Goal: Task Accomplishment & Management: Manage account settings

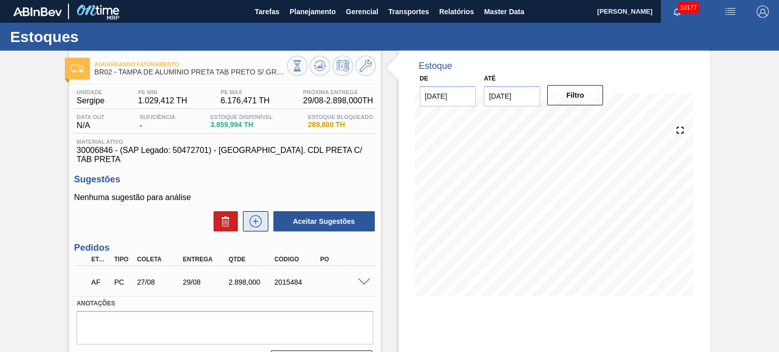
click at [250, 216] on icon at bounding box center [255, 222] width 16 height 12
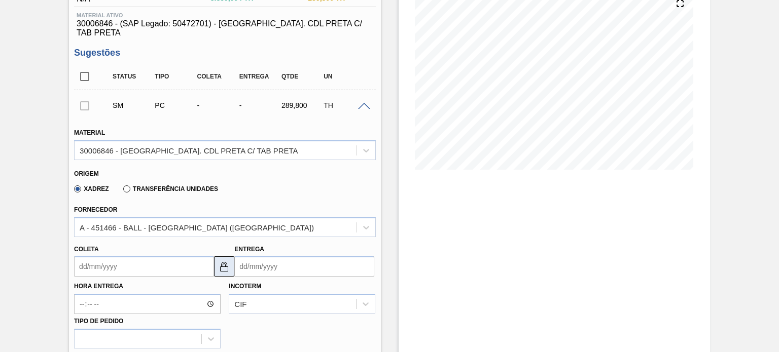
scroll to position [152, 0]
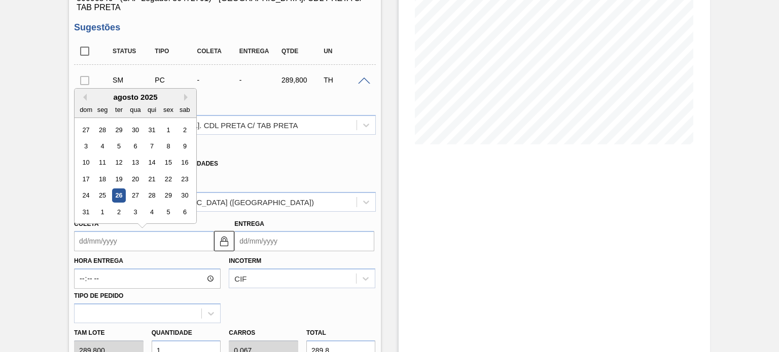
click at [140, 241] on input "Coleta" at bounding box center [144, 241] width 140 height 20
click at [85, 94] on button "Previous Month" at bounding box center [83, 97] width 7 height 7
click at [184, 94] on button "Next Month" at bounding box center [187, 97] width 7 height 7
click at [137, 189] on div "27" at bounding box center [136, 196] width 14 height 14
type input "27/08/2025"
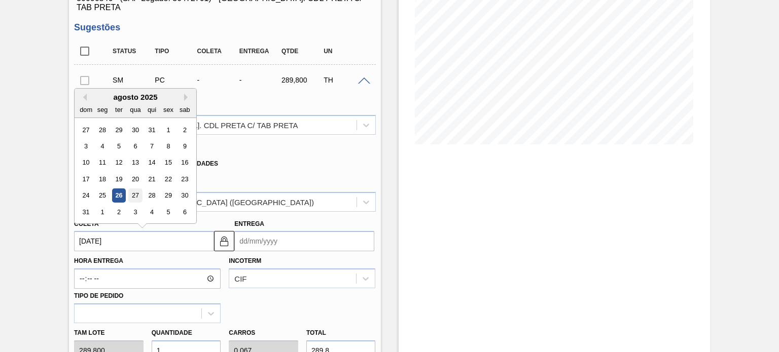
type input "[DATE]"
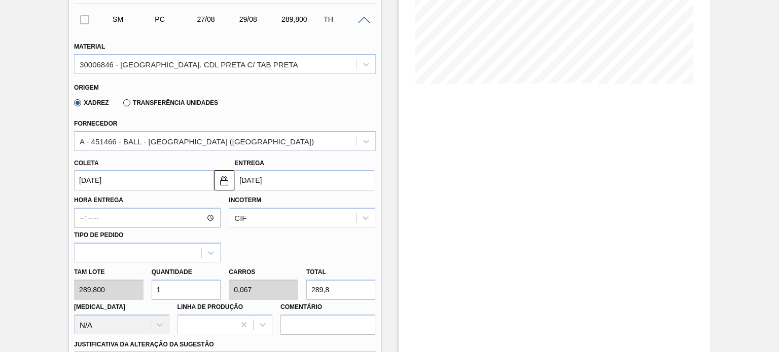
scroll to position [254, 0]
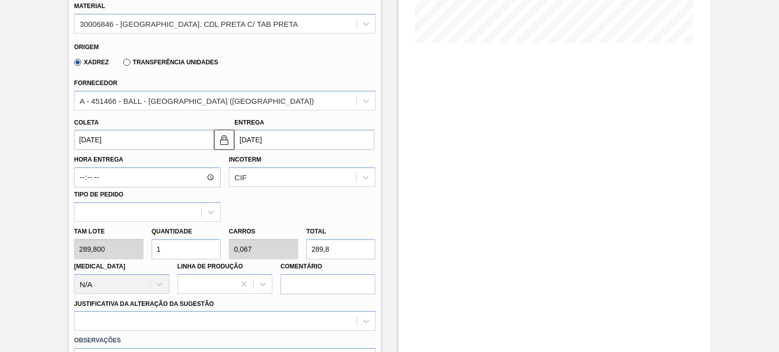
click at [189, 239] on input "1" at bounding box center [186, 249] width 69 height 20
type input "10"
type input "0,667"
type input "2.898"
type input "10"
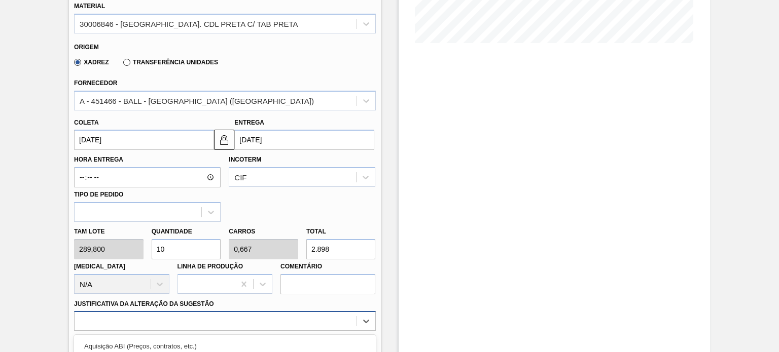
click at [206, 311] on div "option Aquisição ABI (Preços, contratos, etc.) focused, 1 of 18. 18 results ava…" at bounding box center [224, 321] width 301 height 20
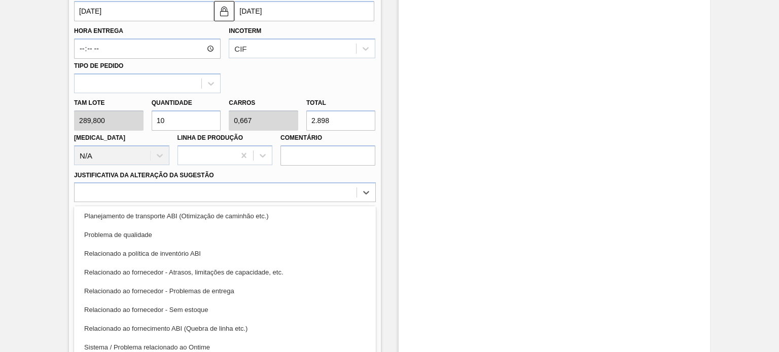
scroll to position [189, 0]
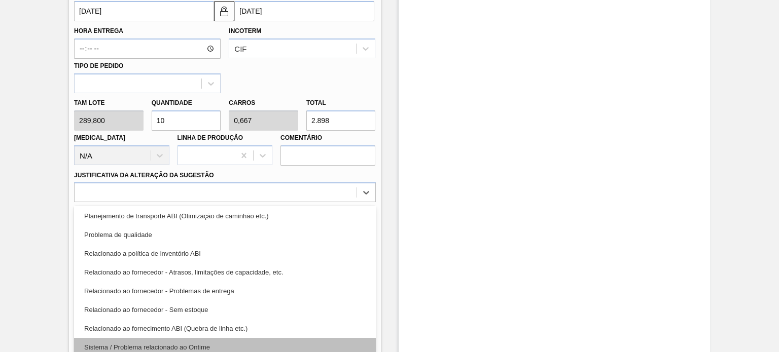
click at [221, 338] on div "Sistema / Problema relacionado ao Ontime" at bounding box center [224, 347] width 301 height 19
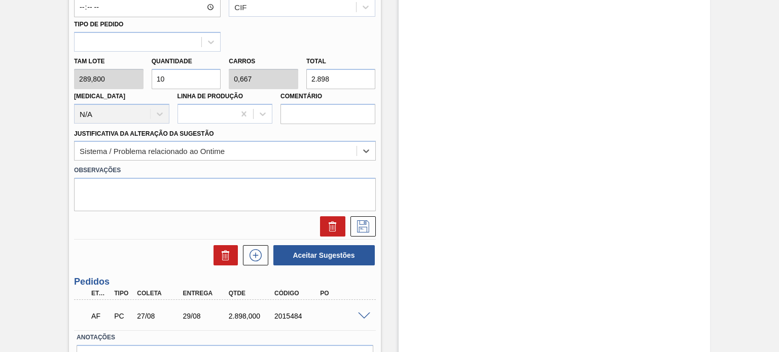
scroll to position [475, 0]
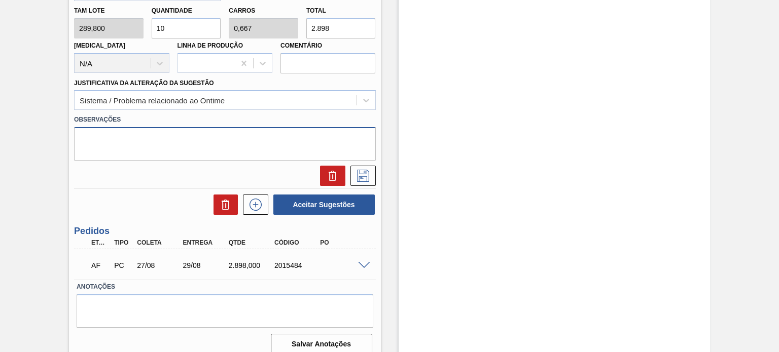
click at [161, 140] on textarea at bounding box center [224, 143] width 301 height 33
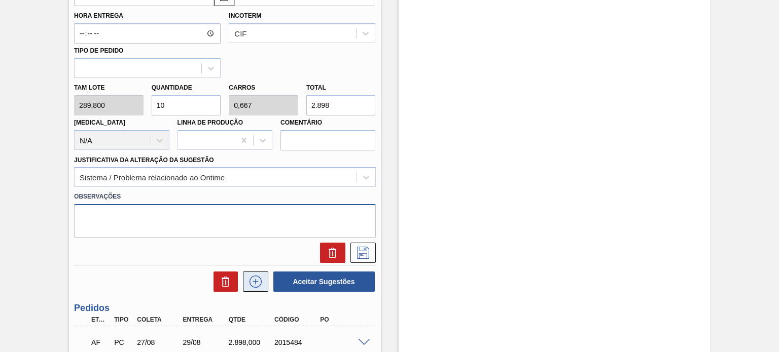
scroll to position [322, 0]
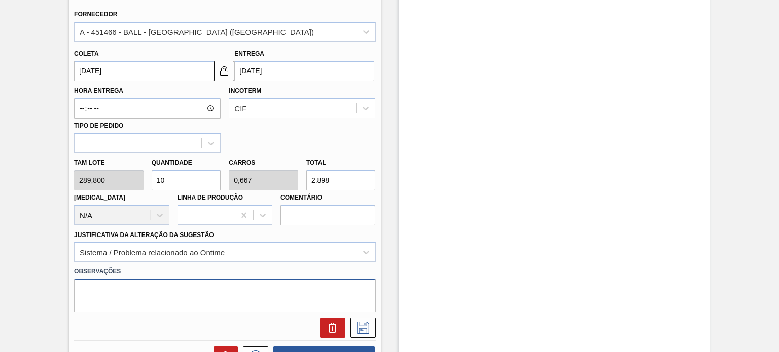
paste textarea "Erro no fluxo de aceitação de pedido por parte do fornecedor, não gerou PO"
type textarea "Erro no fluxo de aceitação de pedido por parte do fornecedor, não gerou PO"
click at [361, 323] on icon at bounding box center [363, 328] width 16 height 12
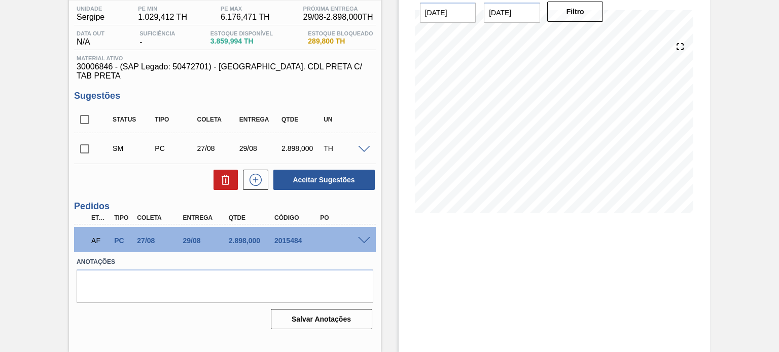
scroll to position [83, 0]
click at [359, 136] on div "SM PC 27/08 29/08 2.898,000 TH" at bounding box center [224, 148] width 301 height 25
click at [360, 147] on span at bounding box center [364, 151] width 12 height 8
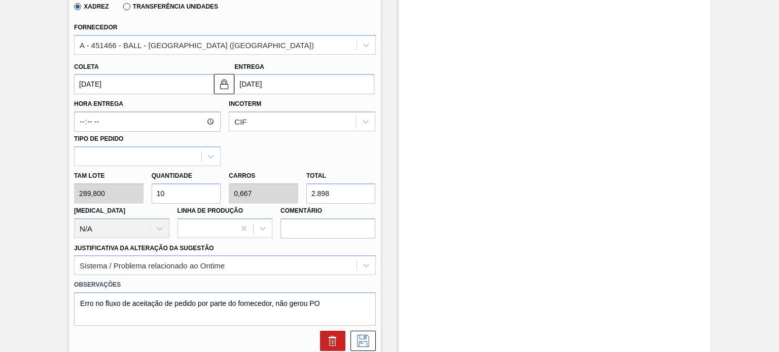
scroll to position [218, 0]
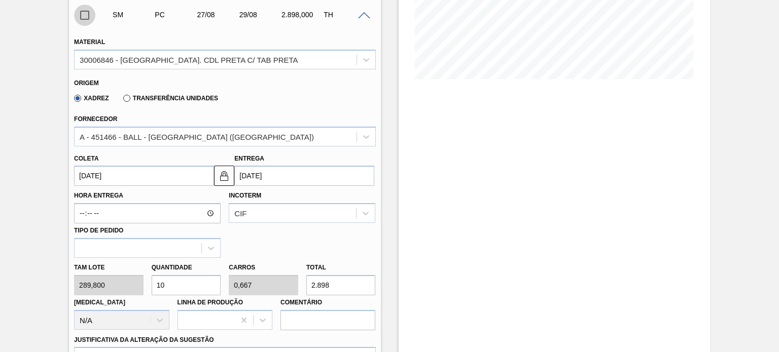
click at [84, 10] on input "checkbox" at bounding box center [84, 15] width 21 height 21
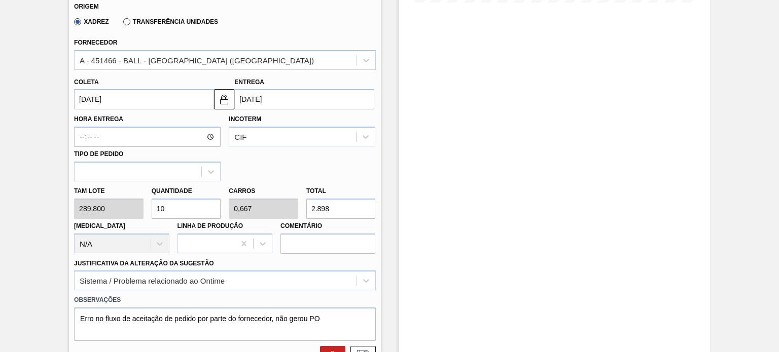
scroll to position [370, 0]
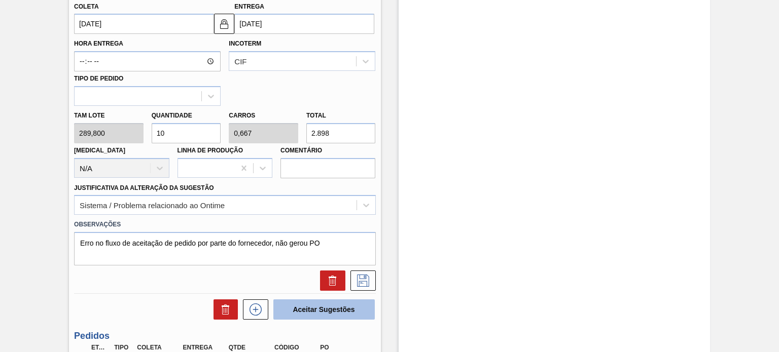
click at [338, 300] on button "Aceitar Sugestões" at bounding box center [323, 310] width 101 height 20
checkbox input "false"
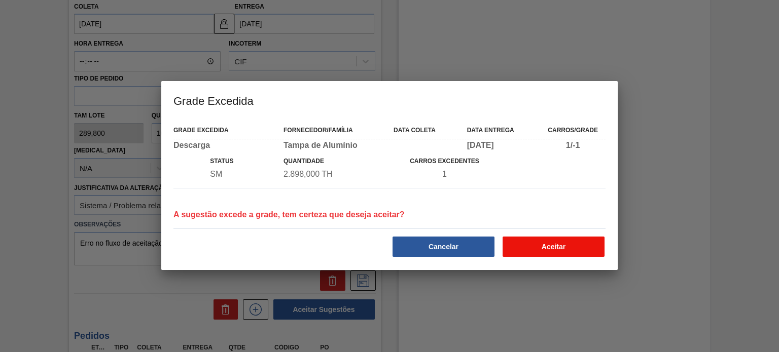
click at [586, 247] on button "Aceitar" at bounding box center [553, 247] width 102 height 20
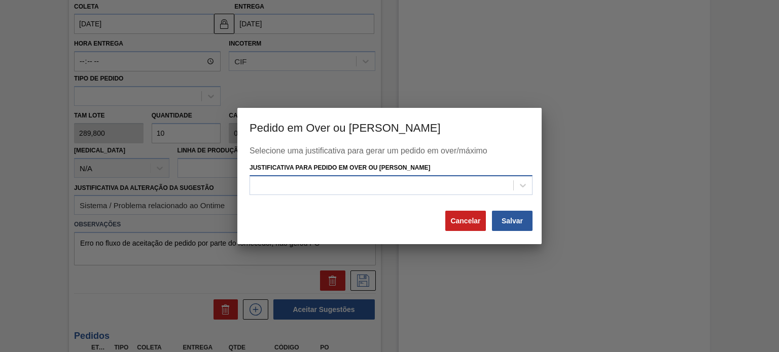
click at [432, 188] on div at bounding box center [381, 185] width 263 height 15
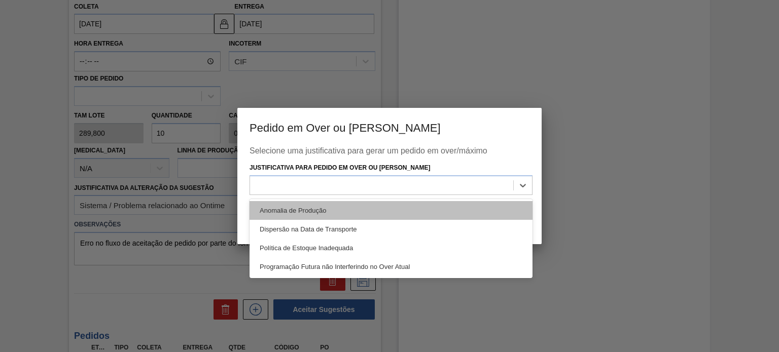
click at [383, 207] on div "Anomalia de Produção" at bounding box center [390, 210] width 283 height 19
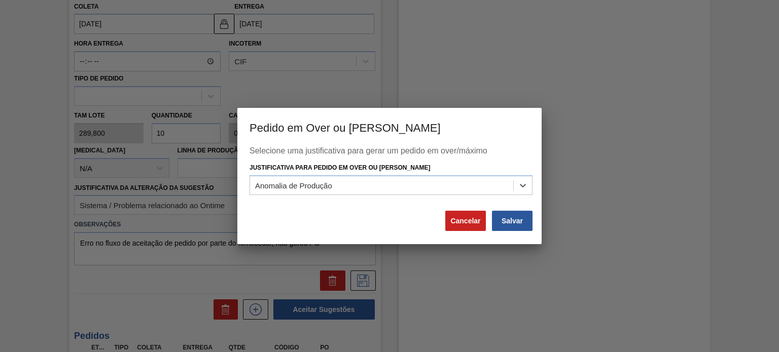
click at [537, 217] on div "Selecione uma justificativa para gerar um pedido em over/máximo Justificativa p…" at bounding box center [389, 196] width 304 height 98
click at [521, 220] on button "Salvar" at bounding box center [512, 221] width 41 height 20
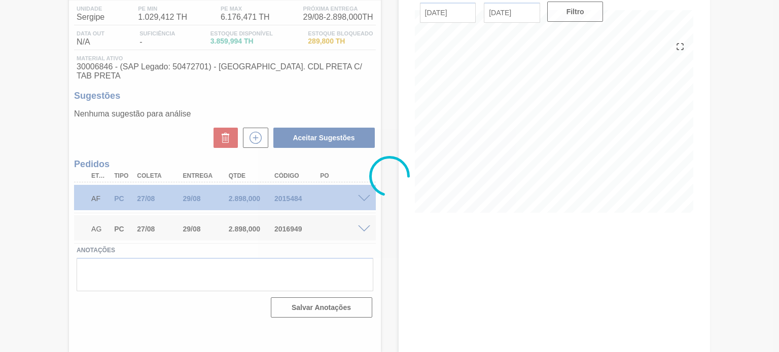
scroll to position [83, 0]
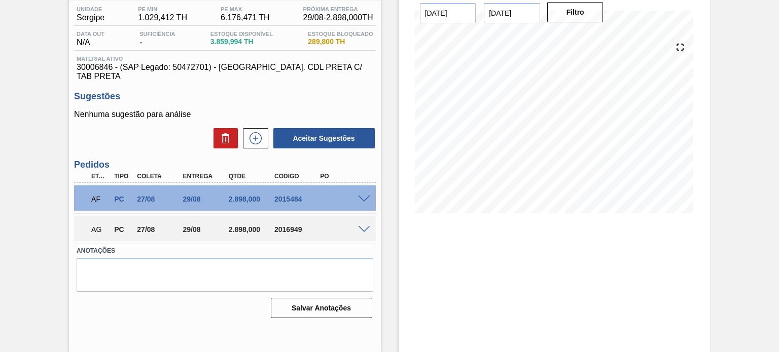
click at [356, 195] on div at bounding box center [365, 199] width 20 height 8
click at [361, 196] on span at bounding box center [364, 200] width 12 height 8
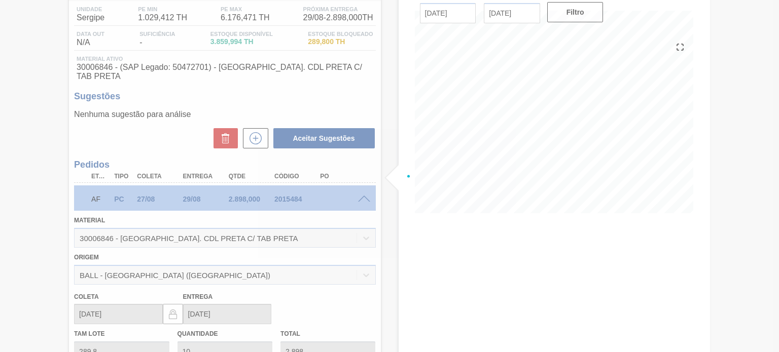
scroll to position [294, 0]
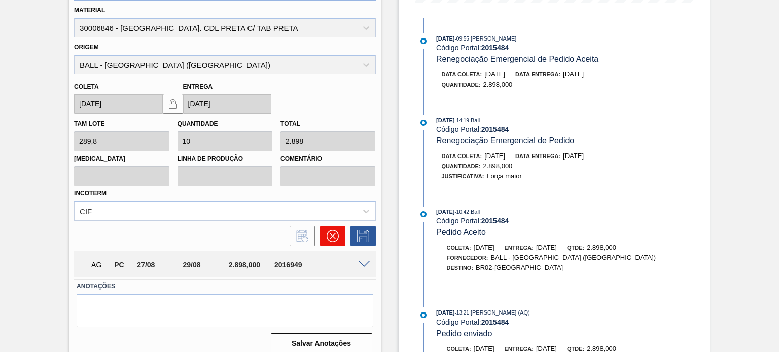
click at [327, 230] on icon at bounding box center [333, 236] width 12 height 12
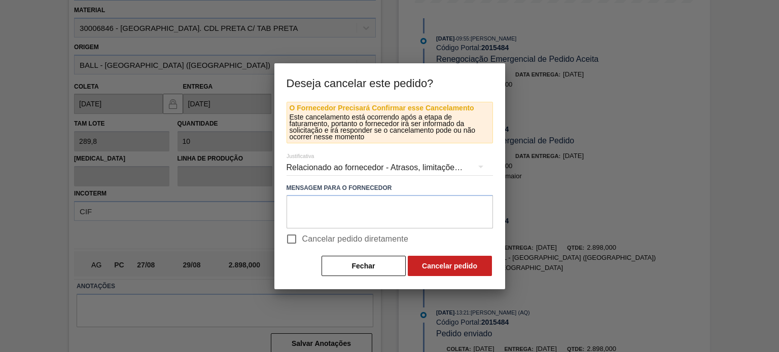
click at [298, 236] on input "Cancelar pedido diretamente" at bounding box center [291, 239] width 21 height 21
checkbox input "true"
click at [441, 271] on button "Cancelar pedido" at bounding box center [450, 266] width 84 height 20
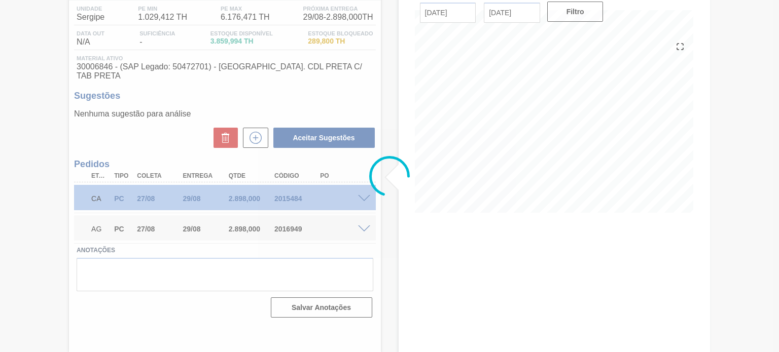
scroll to position [83, 0]
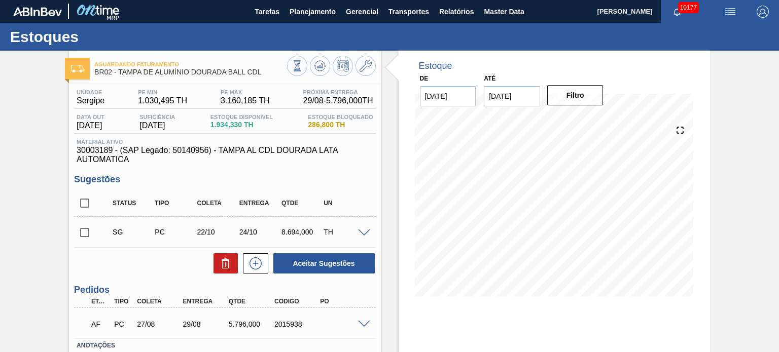
click at [360, 322] on span at bounding box center [364, 325] width 12 height 8
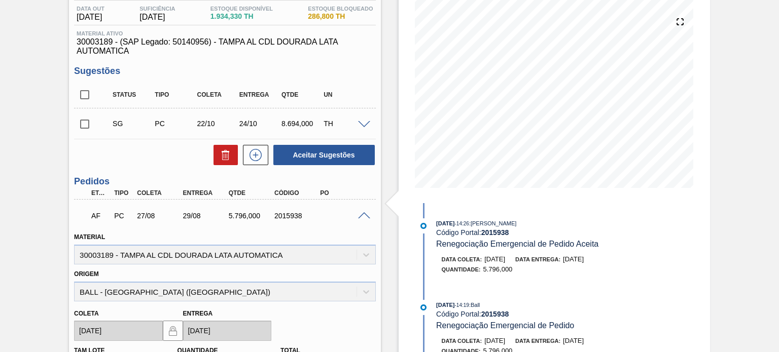
scroll to position [51, 0]
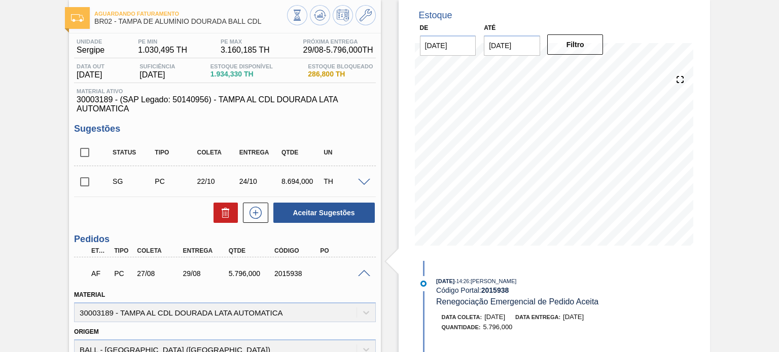
click at [359, 179] on span at bounding box center [364, 183] width 12 height 8
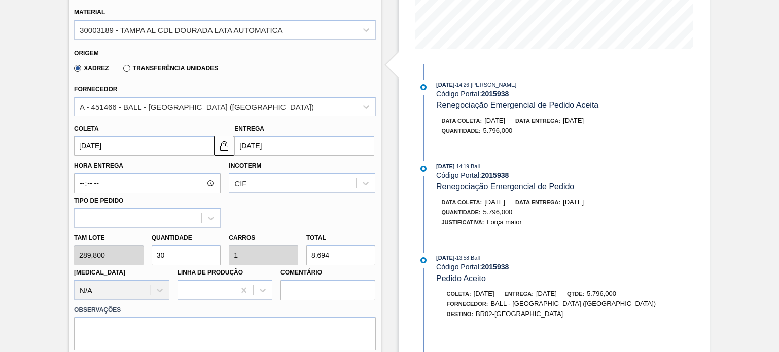
scroll to position [254, 0]
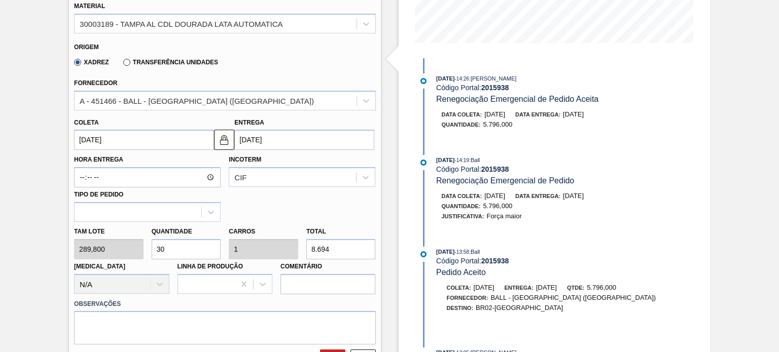
click at [113, 144] on input "22/10/2025" at bounding box center [144, 140] width 140 height 20
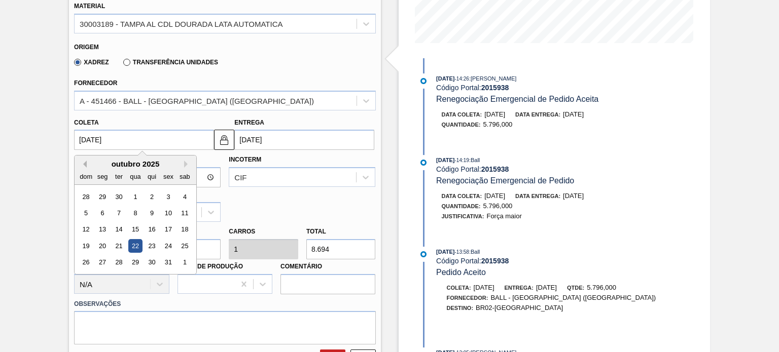
click at [85, 164] on button "Previous Month" at bounding box center [83, 164] width 7 height 7
click at [132, 263] on div "27" at bounding box center [136, 263] width 14 height 14
type input "27/08/2025"
type input "[DATE]"
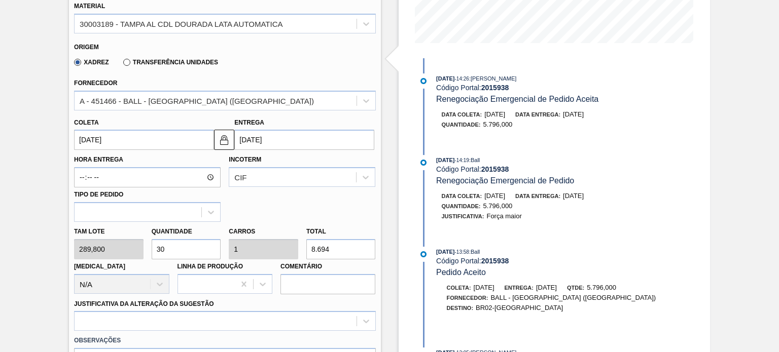
click at [103, 247] on div "Tam lote 289,800 Quantidade 30 Carros 1 Total 8.694 Doca N/A Linha de Produção …" at bounding box center [224, 258] width 309 height 73
type input "2"
type input "0,067"
type input "579,6"
type input "20"
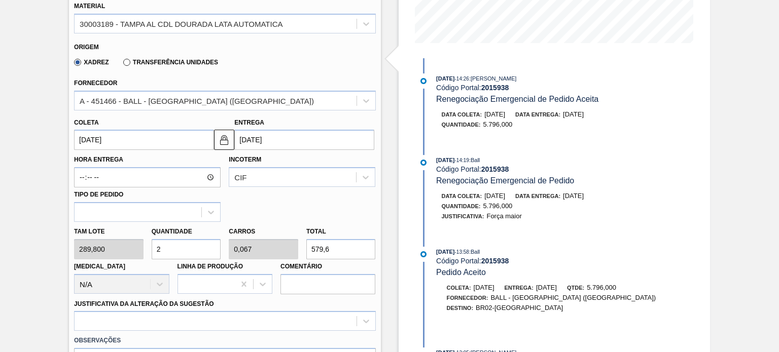
type input "0,667"
type input "5.796"
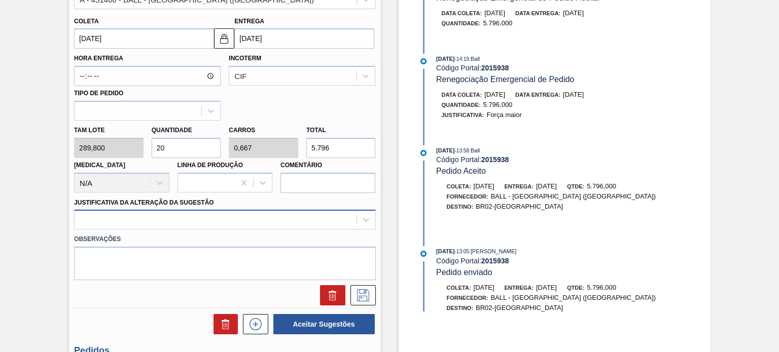
type input "20"
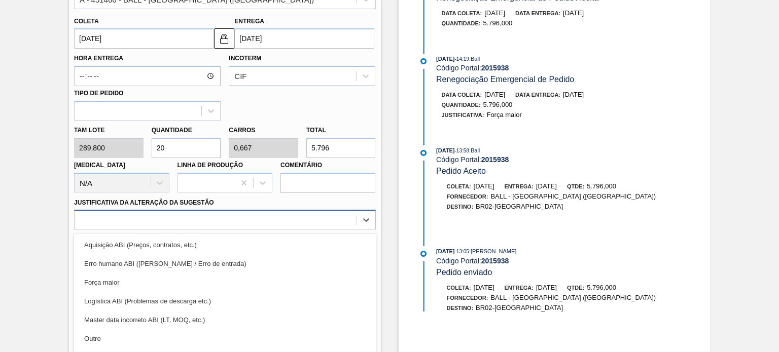
click at [176, 222] on div "option Erro humano ABI (Cálculo / Erro de entrada) focused, 2 of 18. 18 results…" at bounding box center [224, 220] width 301 height 20
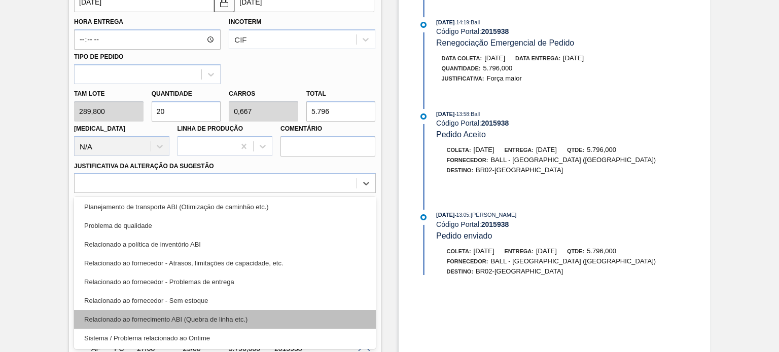
scroll to position [190, 0]
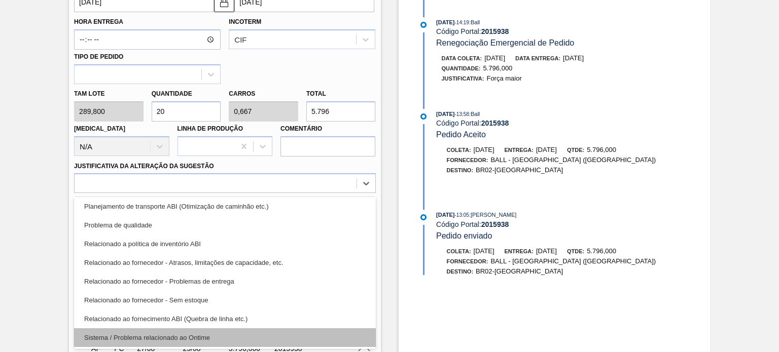
click at [223, 335] on div "Sistema / Problema relacionado ao Ontime" at bounding box center [224, 338] width 301 height 19
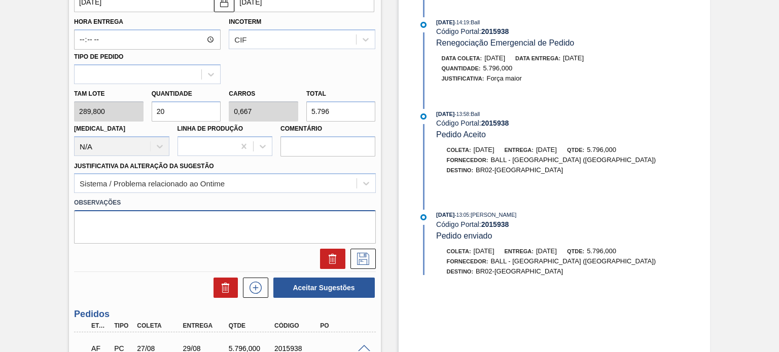
click at [215, 227] on textarea at bounding box center [224, 226] width 301 height 33
type textarea "Erro no fluxo de aceitação do pedido, não gerou PO"
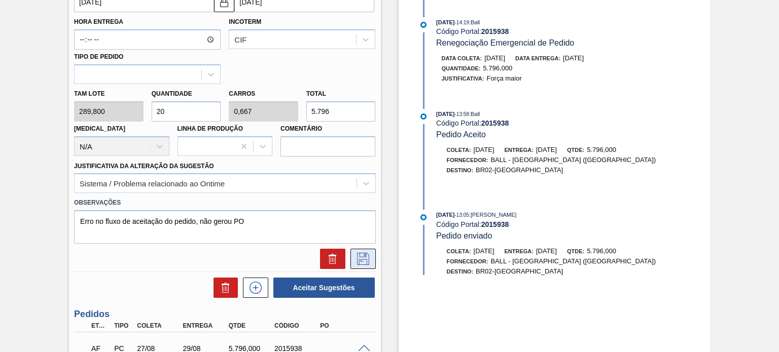
click at [365, 255] on icon at bounding box center [363, 259] width 12 height 12
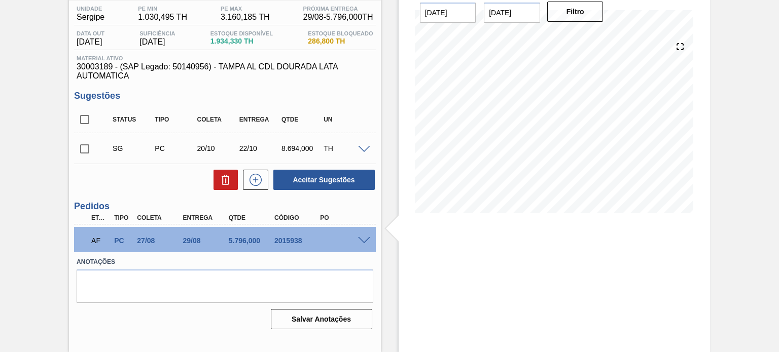
scroll to position [83, 0]
drag, startPoint x: 252, startPoint y: 149, endPoint x: 260, endPoint y: 149, distance: 8.1
click at [260, 149] on div "22/10" at bounding box center [260, 149] width 46 height 8
click at [363, 149] on span at bounding box center [364, 151] width 12 height 8
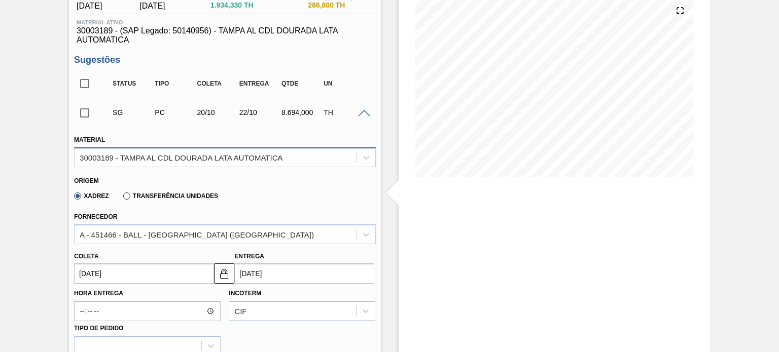
scroll to position [92, 0]
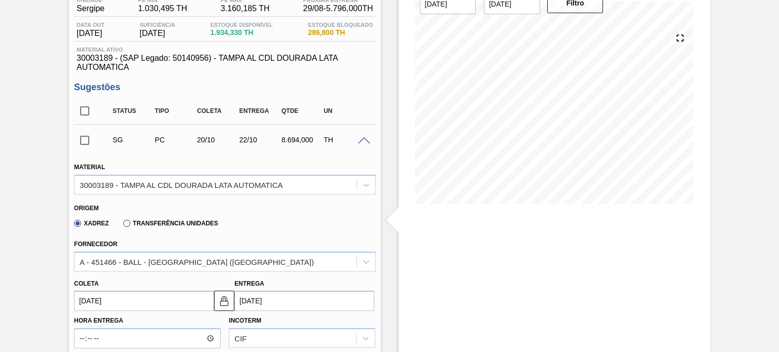
click at [361, 140] on span at bounding box center [364, 141] width 12 height 8
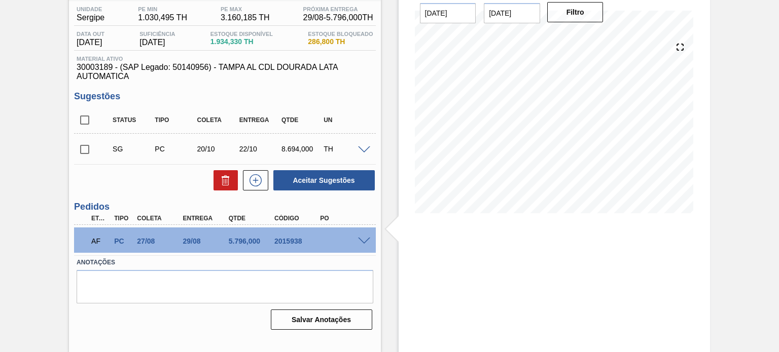
click at [364, 151] on span at bounding box center [364, 151] width 12 height 8
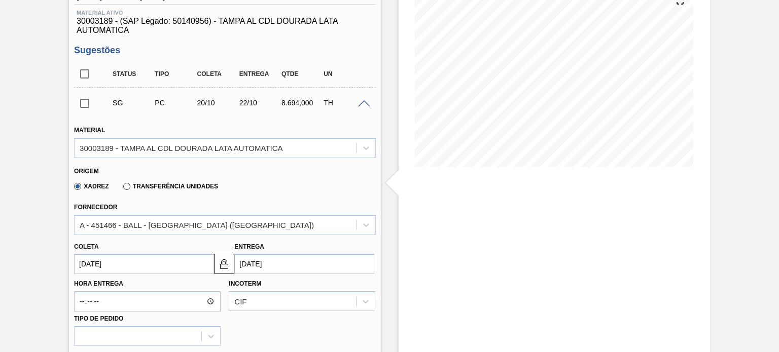
scroll to position [194, 0]
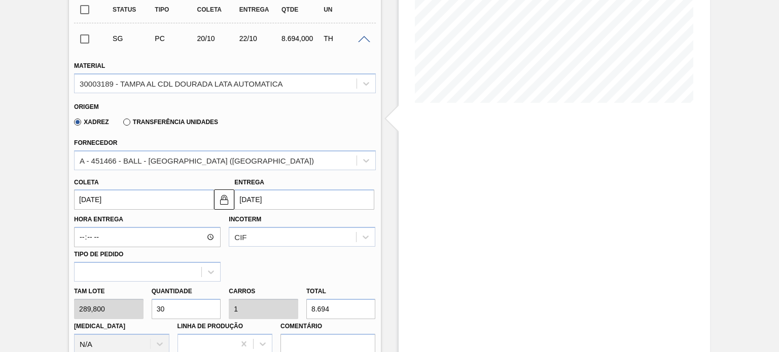
click at [142, 304] on div "Tam lote 289,800 Quantidade 30 Carros 1 Total 8.694 Doca N/A Linha de Produção …" at bounding box center [224, 318] width 309 height 73
type input "2"
type input "0,067"
type input "579,6"
type input "20"
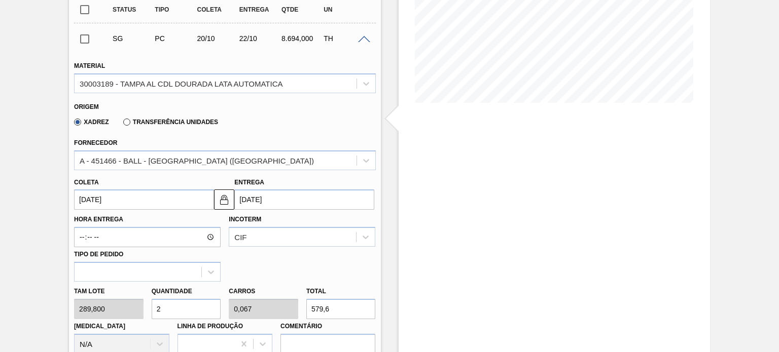
type input "0,667"
type input "5.796"
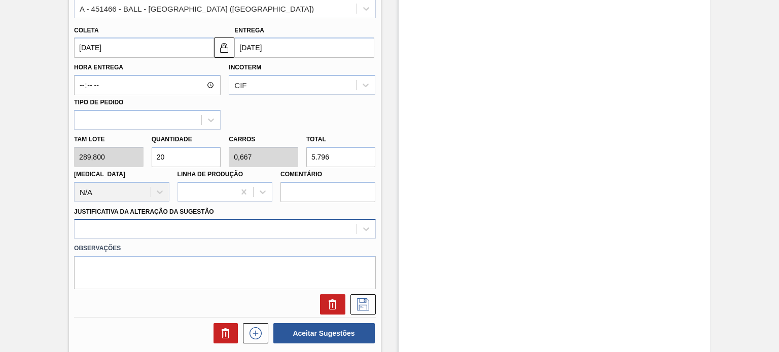
type input "20"
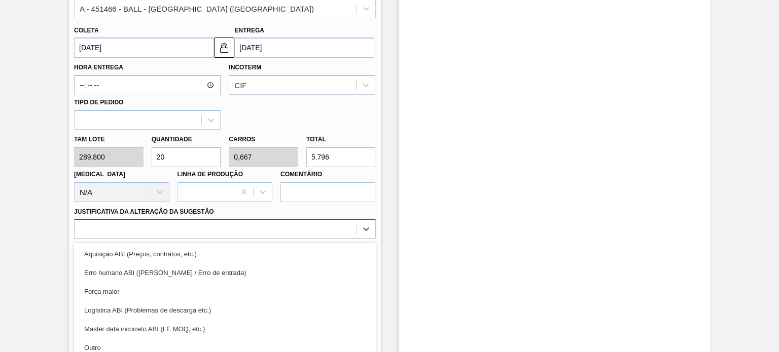
click at [190, 233] on div "option Erro humano ABI (Cálculo / Erro de entrada) focused, 2 of 18. 18 results…" at bounding box center [224, 229] width 301 height 20
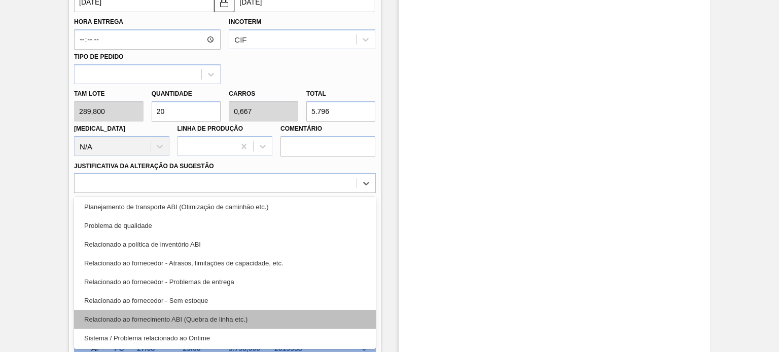
scroll to position [190, 0]
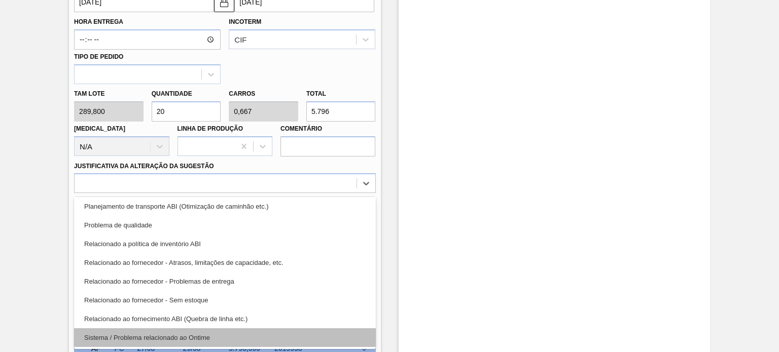
click at [191, 332] on div "Sistema / Problema relacionado ao Ontime" at bounding box center [224, 338] width 301 height 19
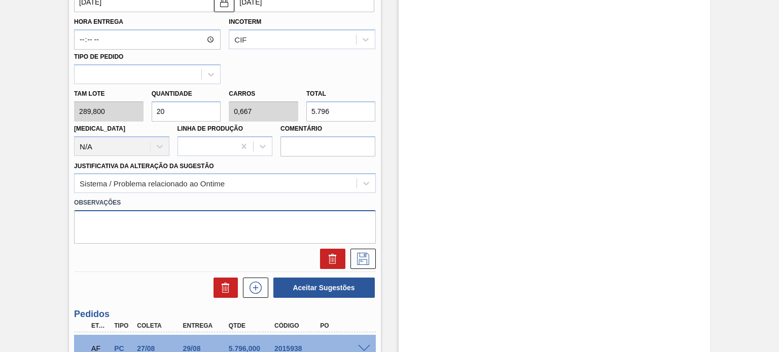
click at [173, 218] on textarea at bounding box center [224, 226] width 301 height 33
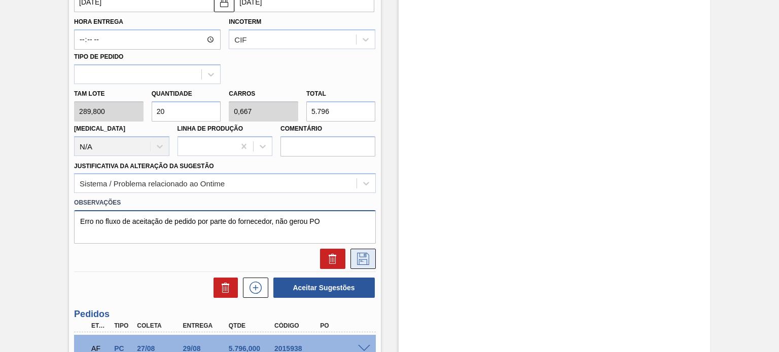
type textarea "Erro no fluxo de aceitação de pedido por parte do fornecedor, não gerou PO"
click at [361, 259] on icon at bounding box center [363, 259] width 16 height 12
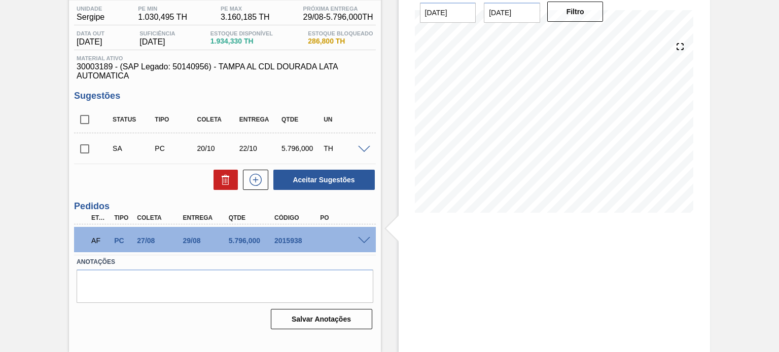
scroll to position [83, 0]
click at [358, 149] on span at bounding box center [364, 151] width 12 height 8
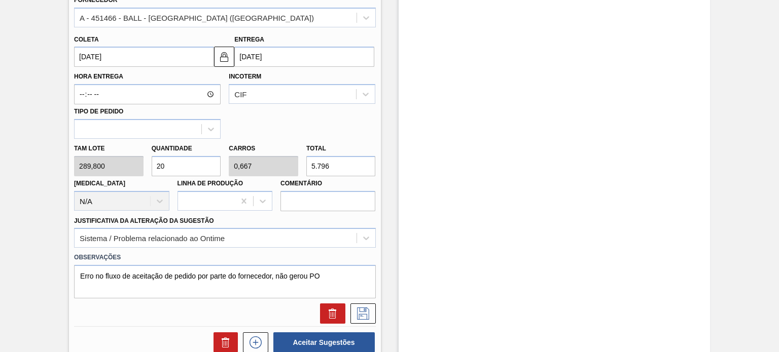
scroll to position [134, 0]
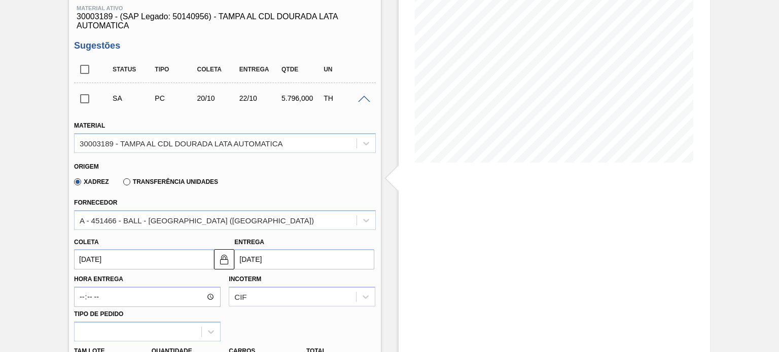
click at [89, 103] on input "checkbox" at bounding box center [84, 98] width 21 height 21
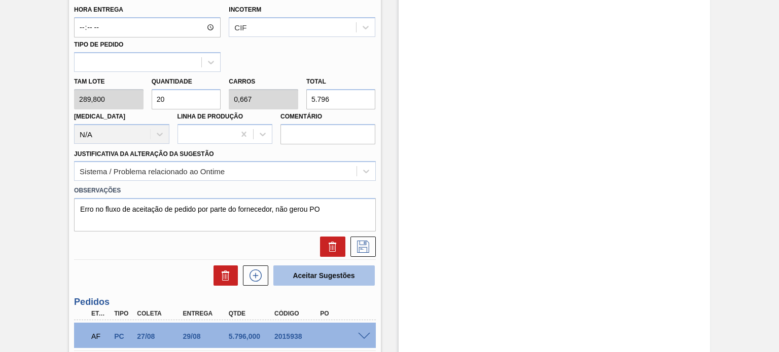
scroll to position [484, 0]
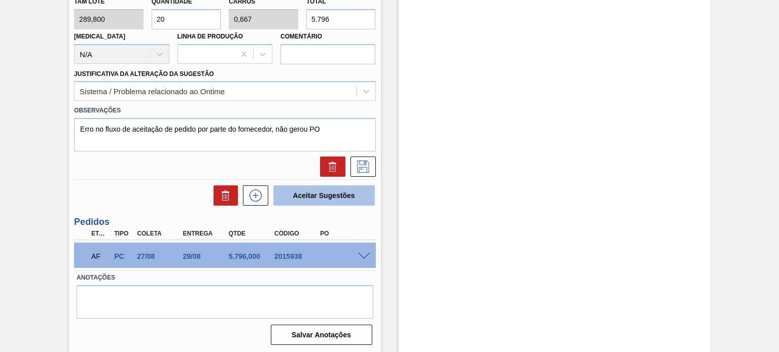
click at [324, 199] on button "Aceitar Sugestões" at bounding box center [323, 196] width 101 height 20
checkbox input "false"
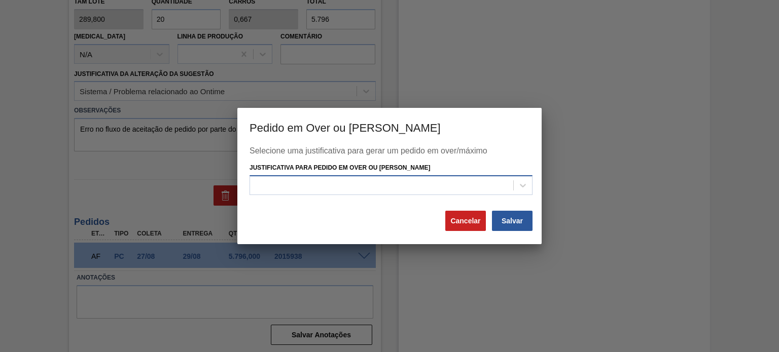
drag, startPoint x: 353, startPoint y: 181, endPoint x: 349, endPoint y: 184, distance: 5.4
click at [353, 181] on div at bounding box center [381, 185] width 263 height 15
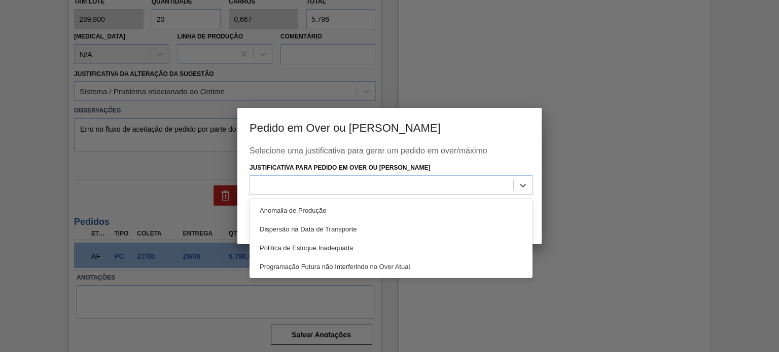
drag, startPoint x: 308, startPoint y: 208, endPoint x: 398, endPoint y: 213, distance: 89.9
click at [309, 208] on div "Anomalia de Produção" at bounding box center [390, 210] width 283 height 19
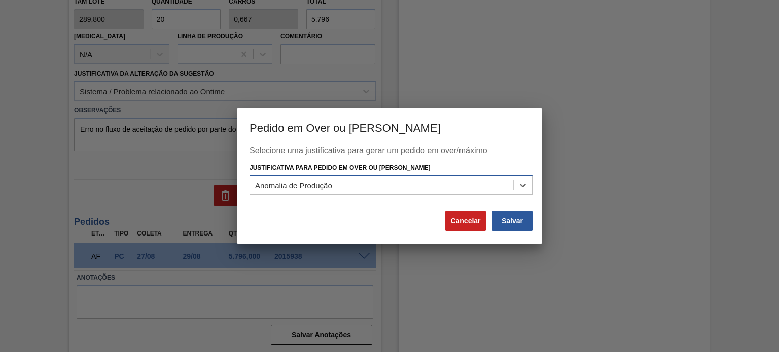
click at [452, 184] on div "Anomalia de Produção" at bounding box center [381, 185] width 263 height 15
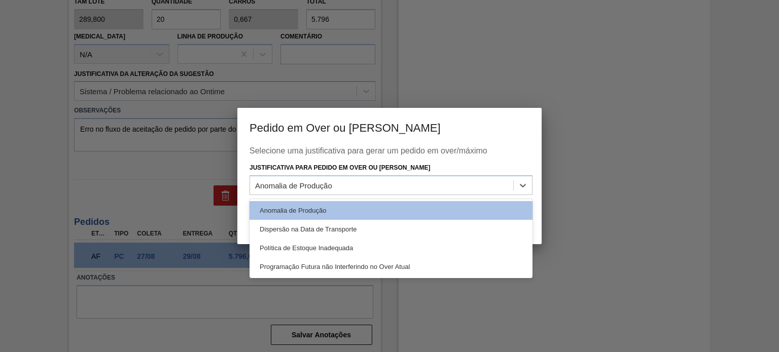
drag, startPoint x: 391, startPoint y: 208, endPoint x: 405, endPoint y: 210, distance: 13.9
click at [391, 208] on div "Anomalia de Produção" at bounding box center [390, 210] width 283 height 19
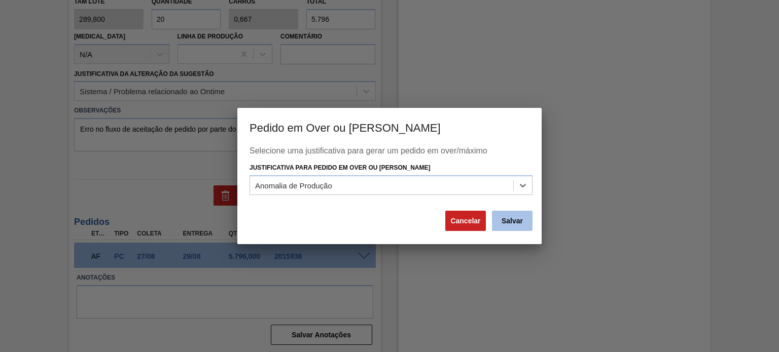
click at [513, 225] on button "Salvar" at bounding box center [512, 221] width 41 height 20
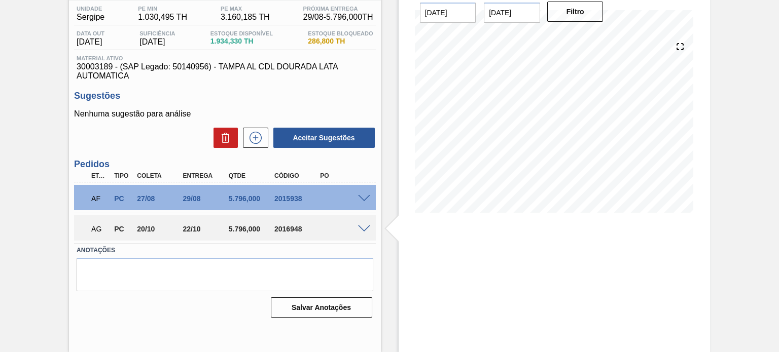
scroll to position [83, 0]
click at [362, 196] on span at bounding box center [364, 200] width 12 height 8
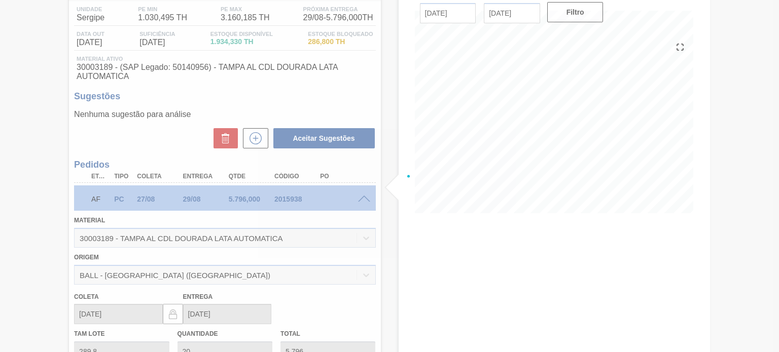
scroll to position [303, 0]
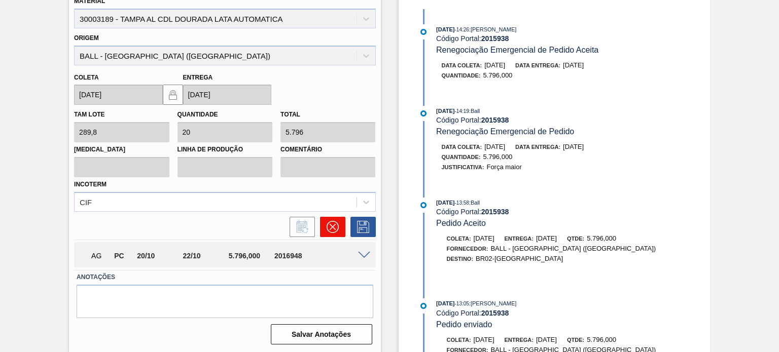
click at [335, 225] on icon at bounding box center [333, 227] width 12 height 12
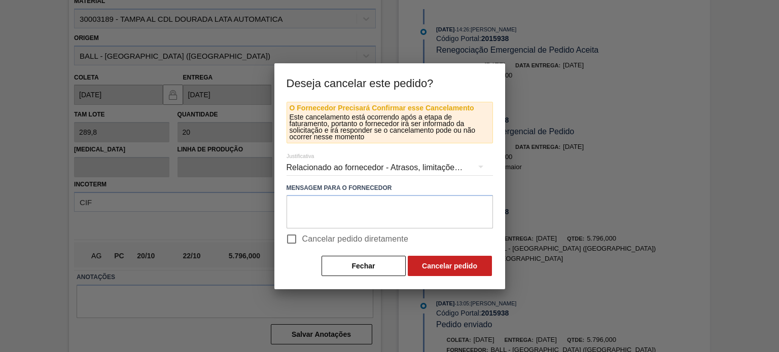
click at [291, 235] on input "Cancelar pedido diretamente" at bounding box center [291, 239] width 21 height 21
checkbox input "true"
click at [439, 264] on button "Cancelar pedido" at bounding box center [450, 266] width 84 height 20
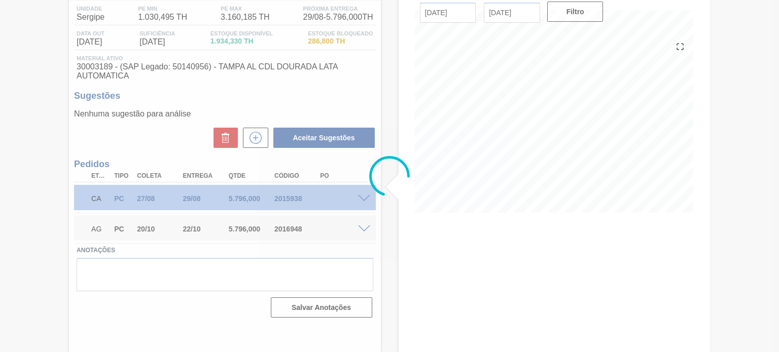
scroll to position [83, 0]
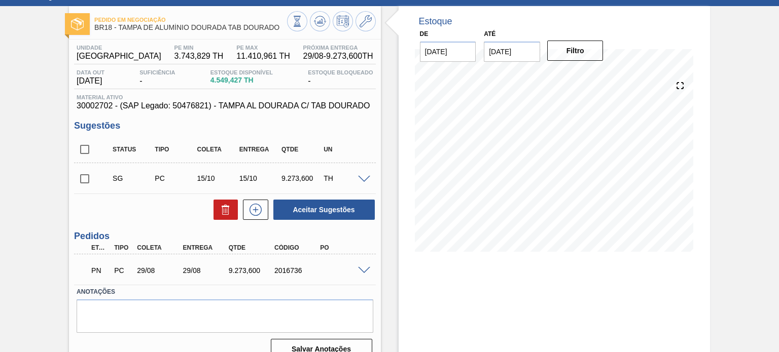
scroll to position [51, 0]
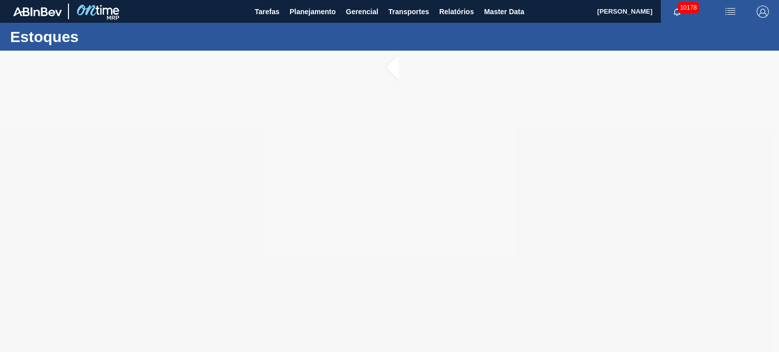
click at [299, 164] on div at bounding box center [389, 202] width 779 height 302
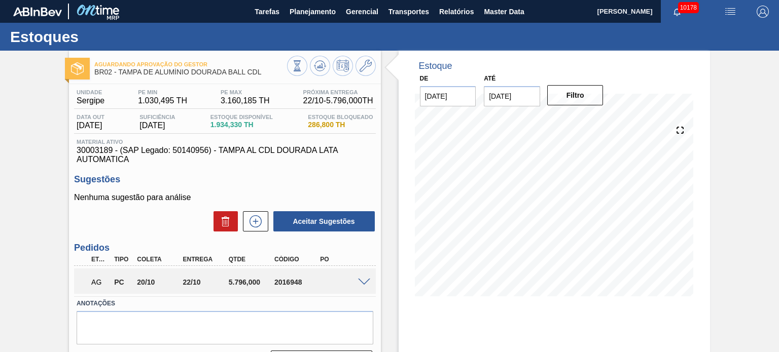
click at [482, 320] on div "Estoque De [DATE] Até [DATE] Filtro" at bounding box center [554, 243] width 311 height 385
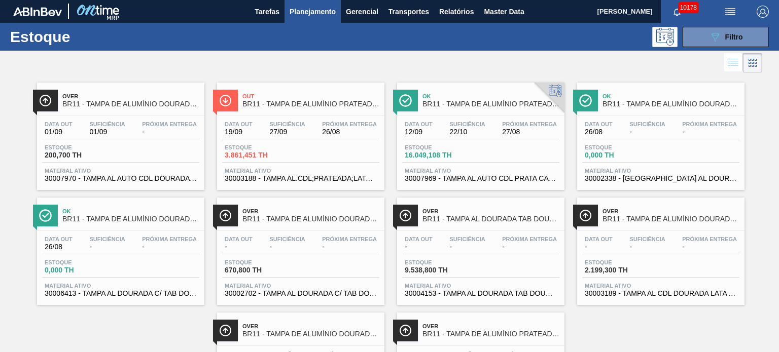
scroll to position [92, 0]
